Goal: Navigation & Orientation: Go to known website

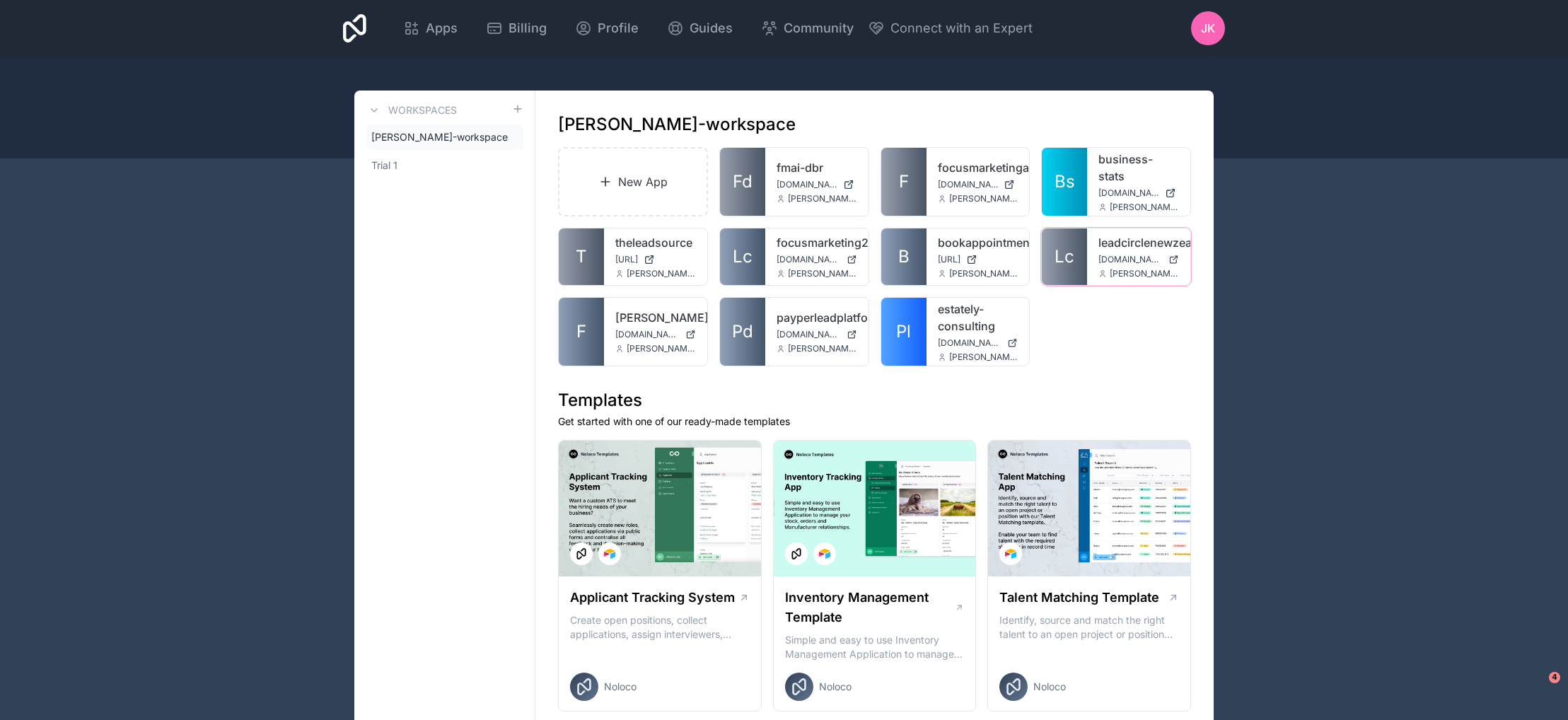
click at [1102, 237] on link "leadcirclenewzealand" at bounding box center [1138, 242] width 80 height 17
click at [1064, 229] on link "Lc" at bounding box center [1064, 257] width 45 height 57
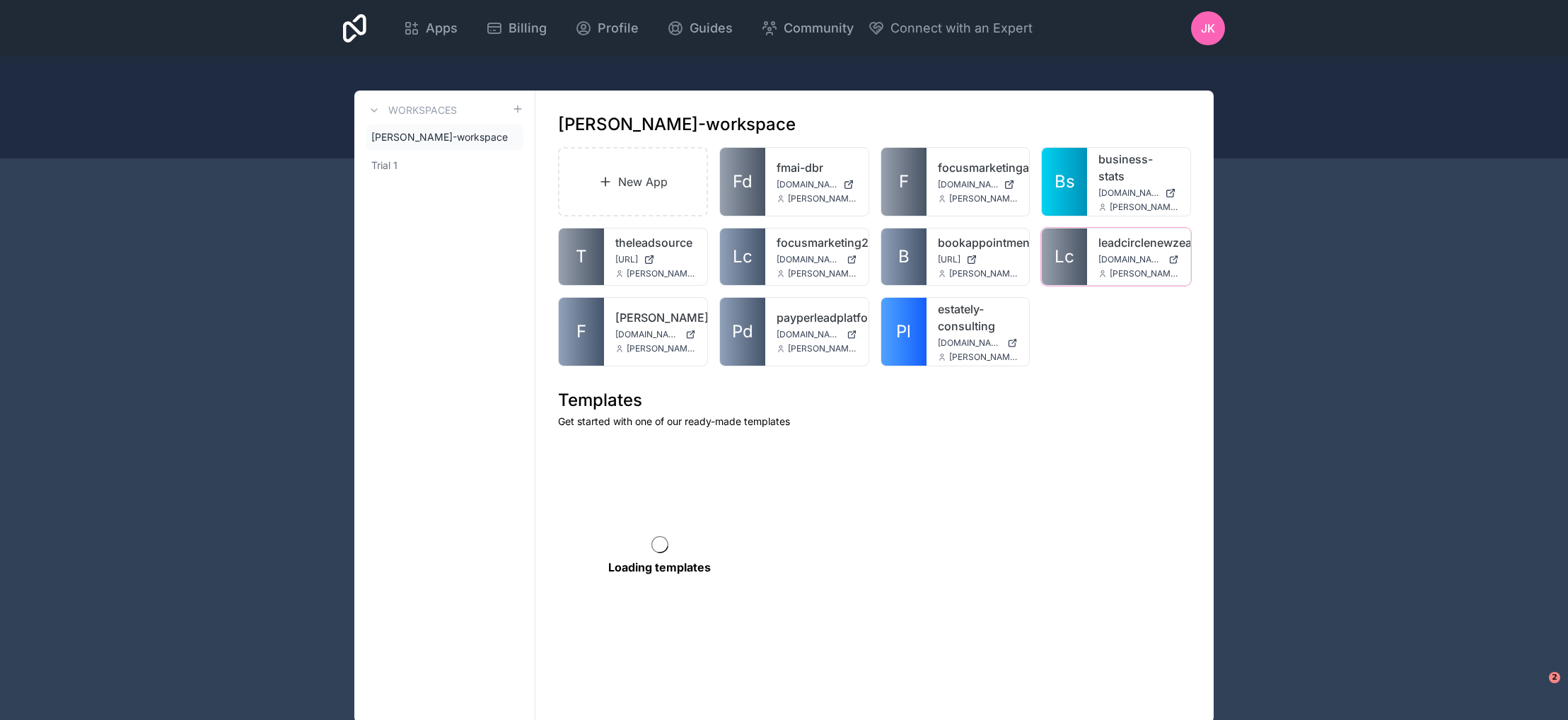
click at [1092, 229] on div "leadcirclenewzealand [DOMAIN_NAME] [PERSON_NAME][DOMAIN_NAME][EMAIL_ADDRESS][PE…" at bounding box center [1138, 257] width 103 height 57
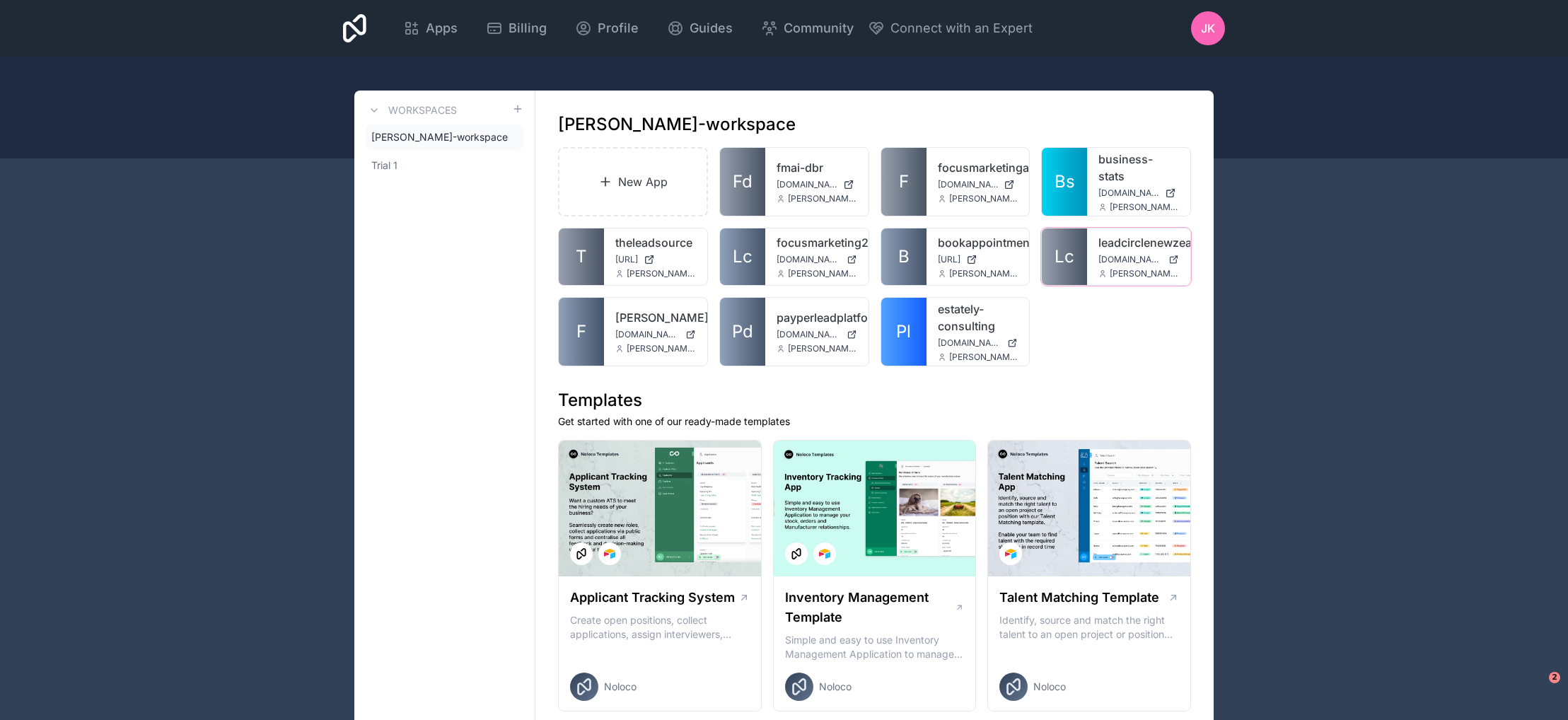
click at [1120, 234] on link "leadcirclenewzealand" at bounding box center [1138, 242] width 80 height 17
